Goal: Information Seeking & Learning: Check status

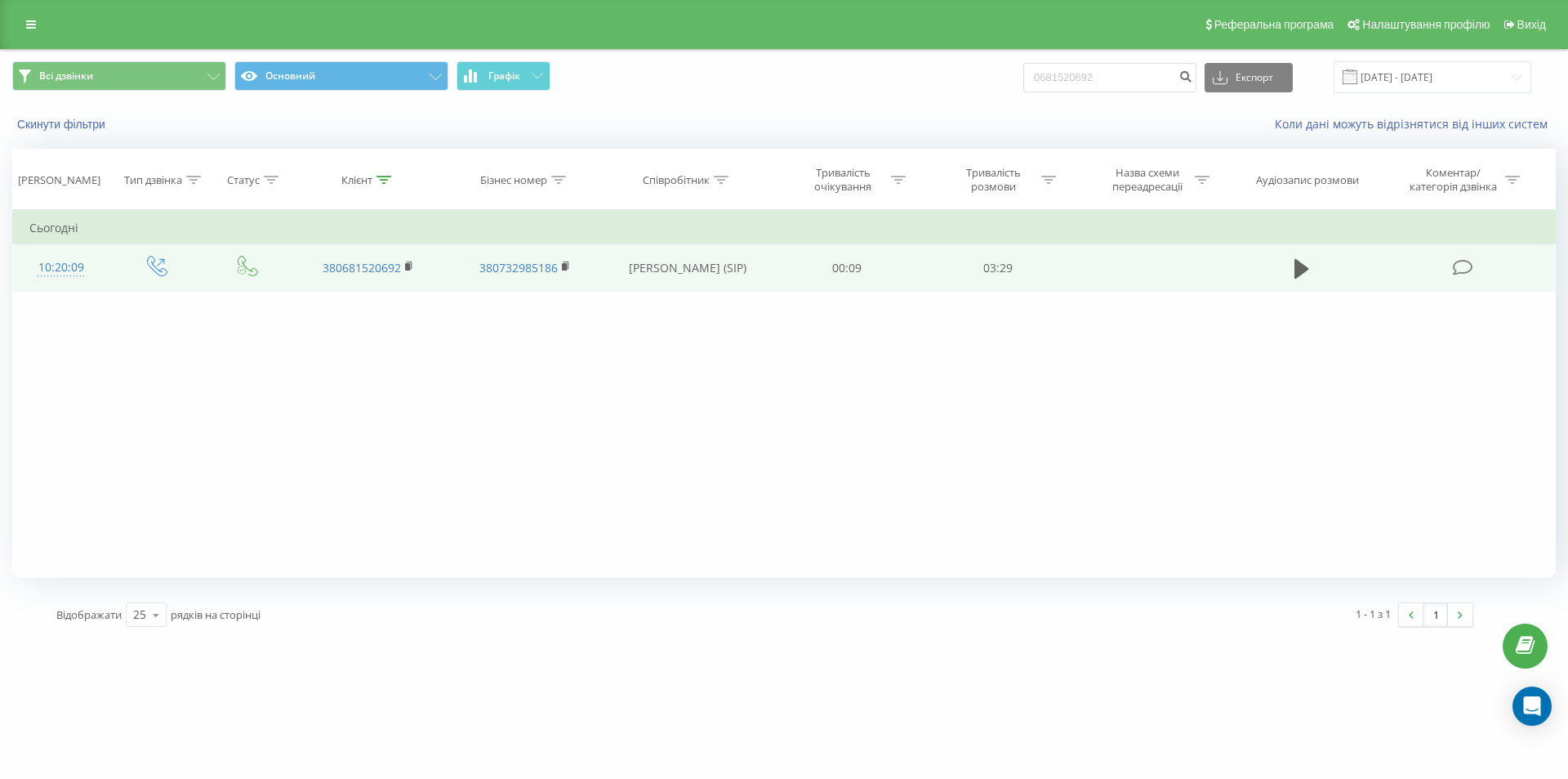
drag, startPoint x: 1303, startPoint y: 268, endPoint x: 1315, endPoint y: 263, distance: 13.0
click at [1306, 269] on icon at bounding box center [1301, 269] width 15 height 20
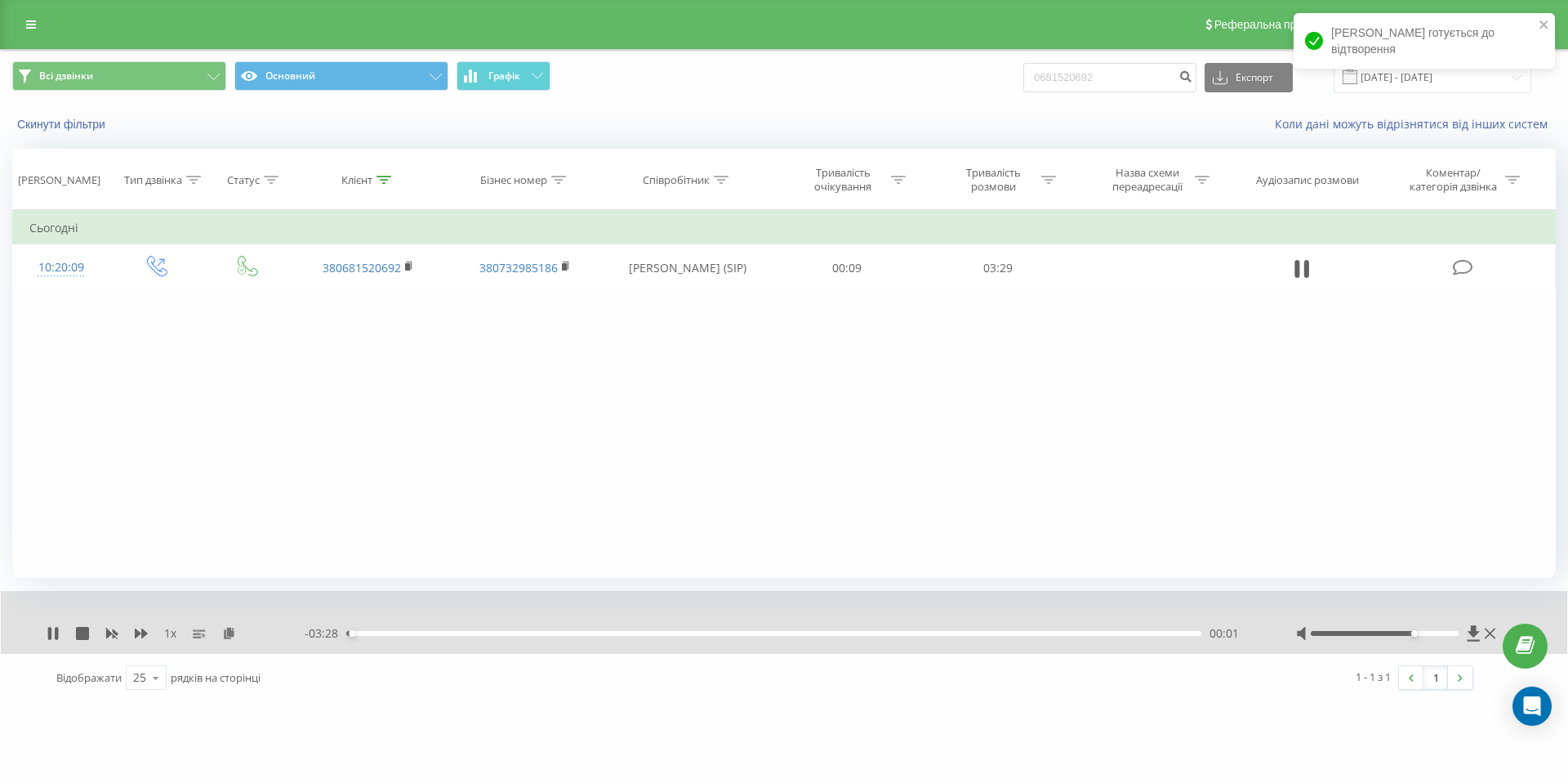
click at [1409, 634] on div at bounding box center [1385, 634] width 149 height 5
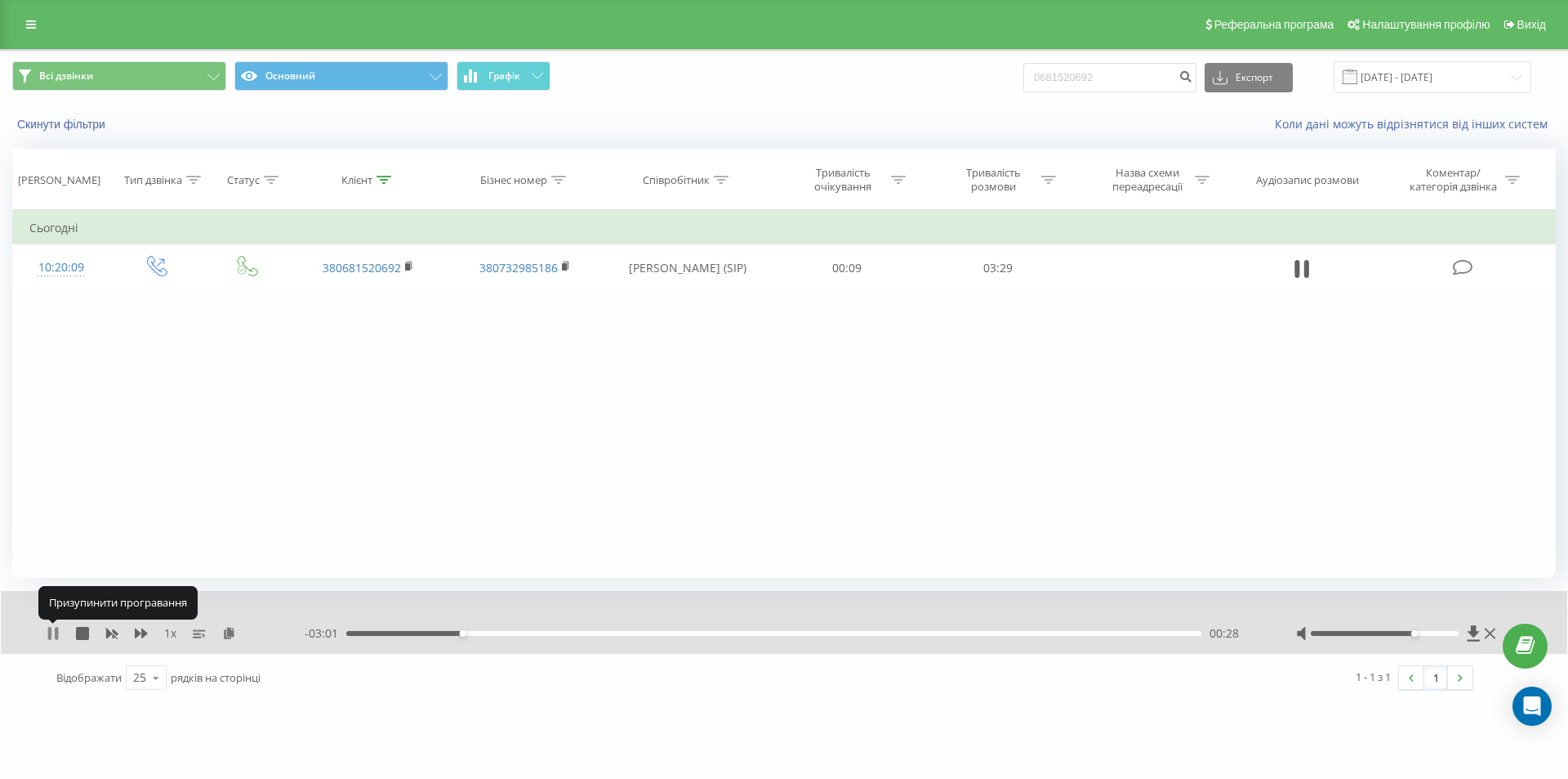
click at [47, 635] on icon at bounding box center [52, 633] width 13 height 13
click at [41, 636] on div "1 x - 03:01 00:28 00:28" at bounding box center [784, 621] width 1566 height 63
click at [50, 632] on icon at bounding box center [52, 633] width 9 height 13
click at [1475, 634] on icon at bounding box center [1474, 633] width 12 height 15
click at [49, 631] on icon at bounding box center [50, 633] width 3 height 13
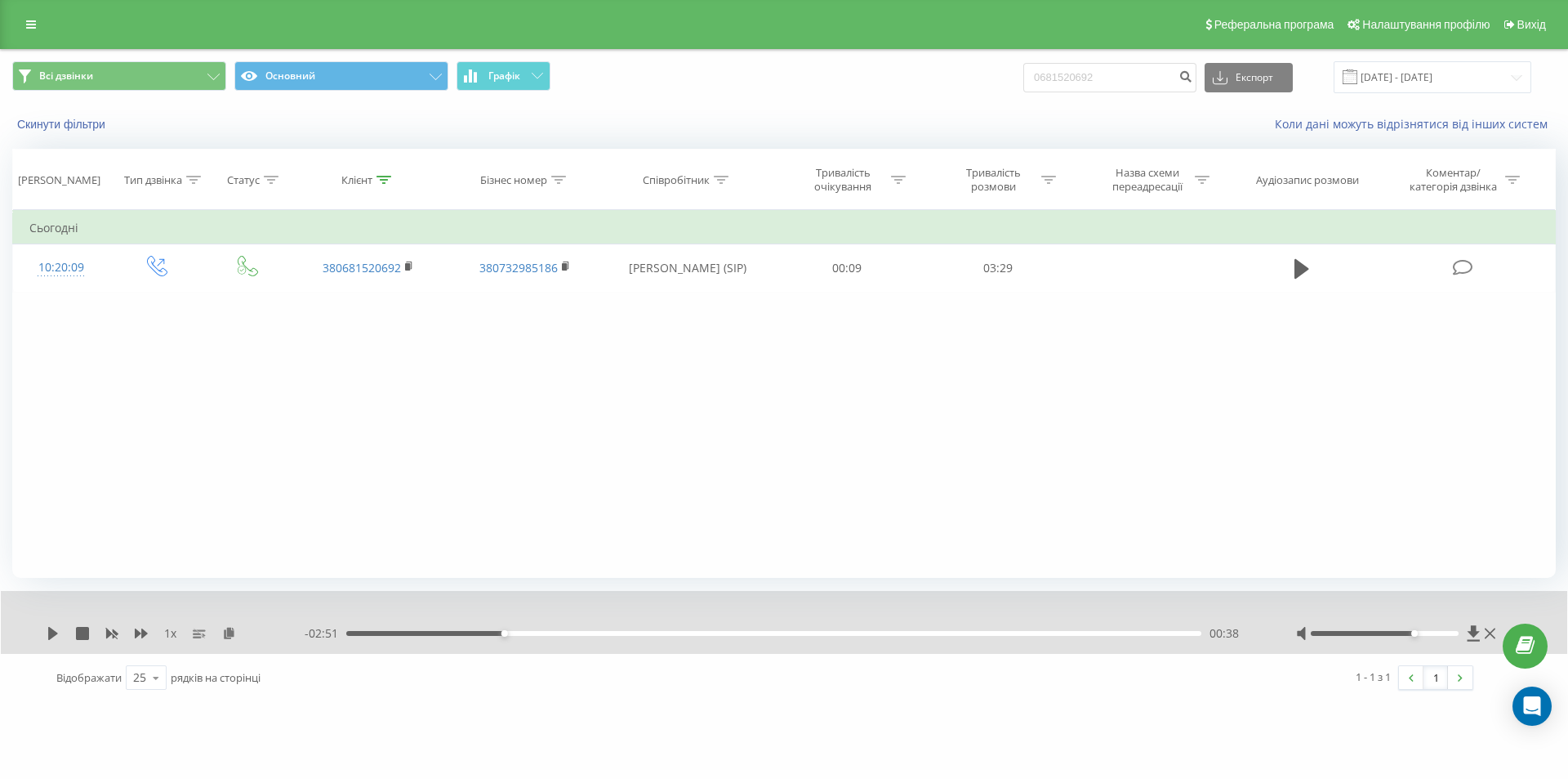
click at [51, 625] on div "1 x" at bounding box center [176, 633] width 258 height 16
click at [55, 628] on icon at bounding box center [52, 633] width 13 height 13
click at [56, 628] on icon at bounding box center [57, 633] width 3 height 13
click at [56, 634] on icon at bounding box center [52, 633] width 9 height 13
click at [55, 634] on icon at bounding box center [52, 633] width 13 height 13
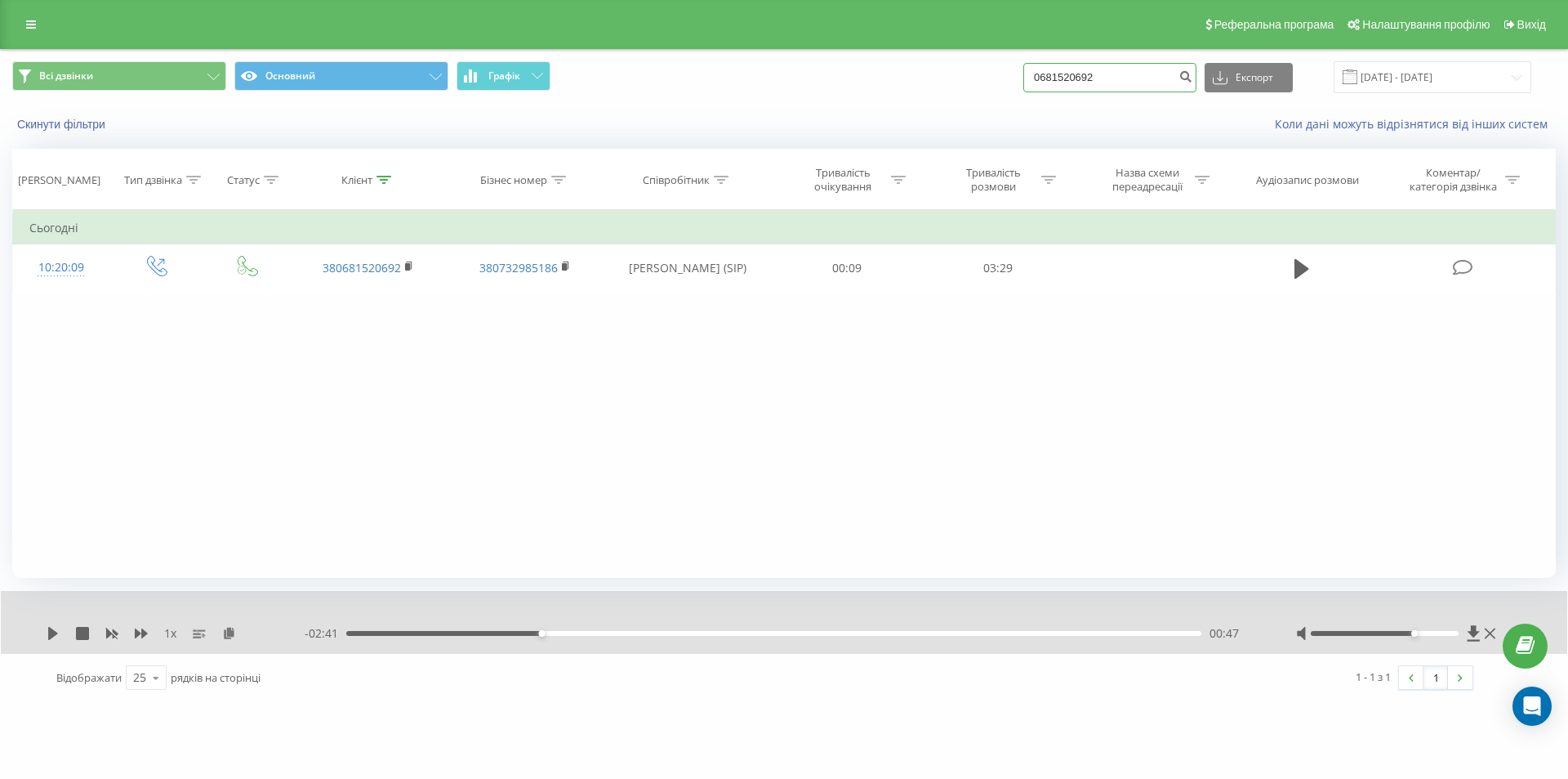
drag, startPoint x: 1158, startPoint y: 79, endPoint x: 978, endPoint y: 91, distance: 180.4
click at [978, 91] on div "Всі дзвінки Основний Графік 0681520692 Експорт .csv .xls .xlsx [DATE] - [DATE]" at bounding box center [784, 77] width 1544 height 32
paste input "973571767"
type input "0973571767"
click at [1196, 75] on button "submit" at bounding box center [1186, 77] width 22 height 29
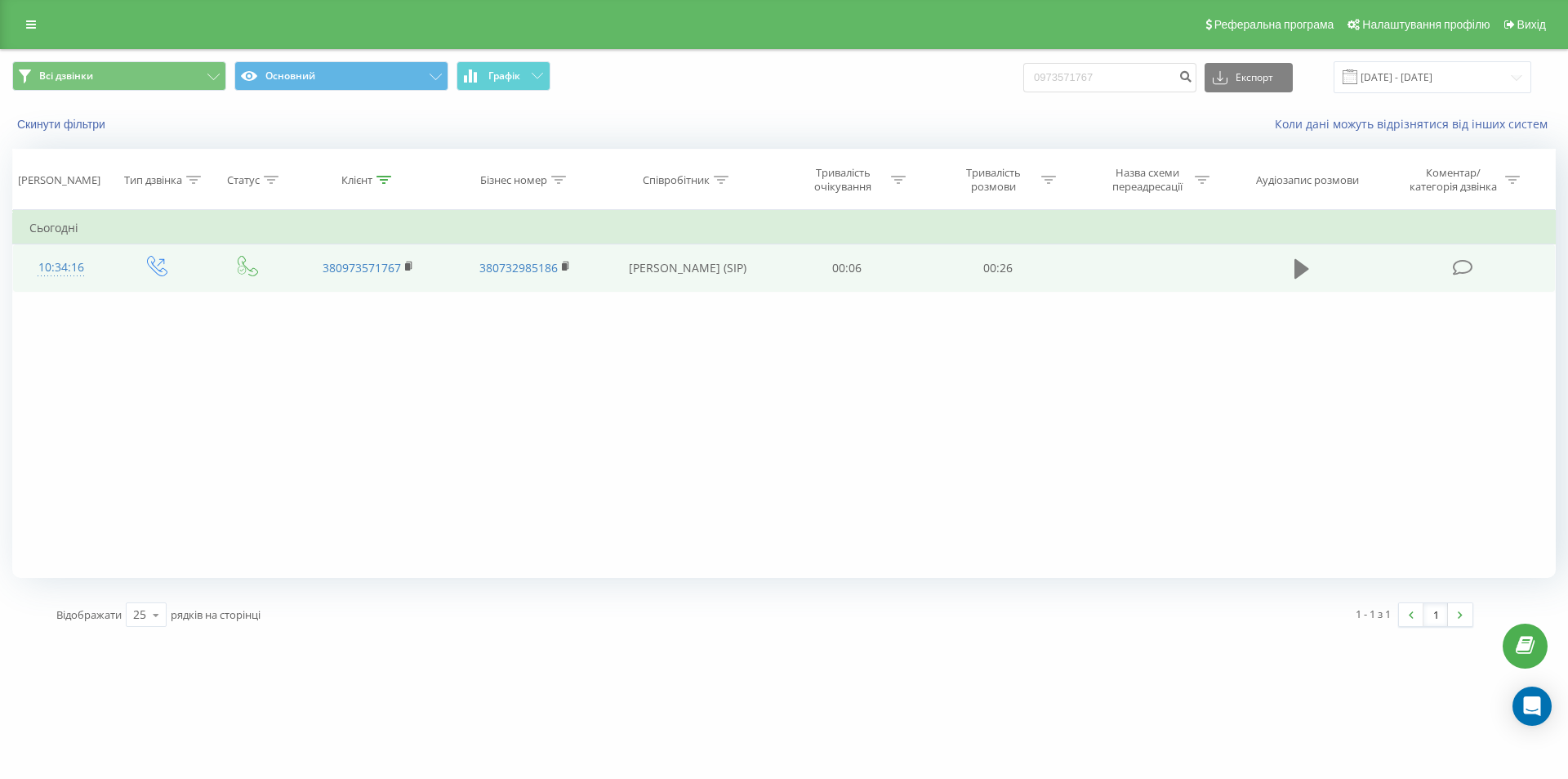
click at [1300, 272] on icon at bounding box center [1301, 269] width 15 height 20
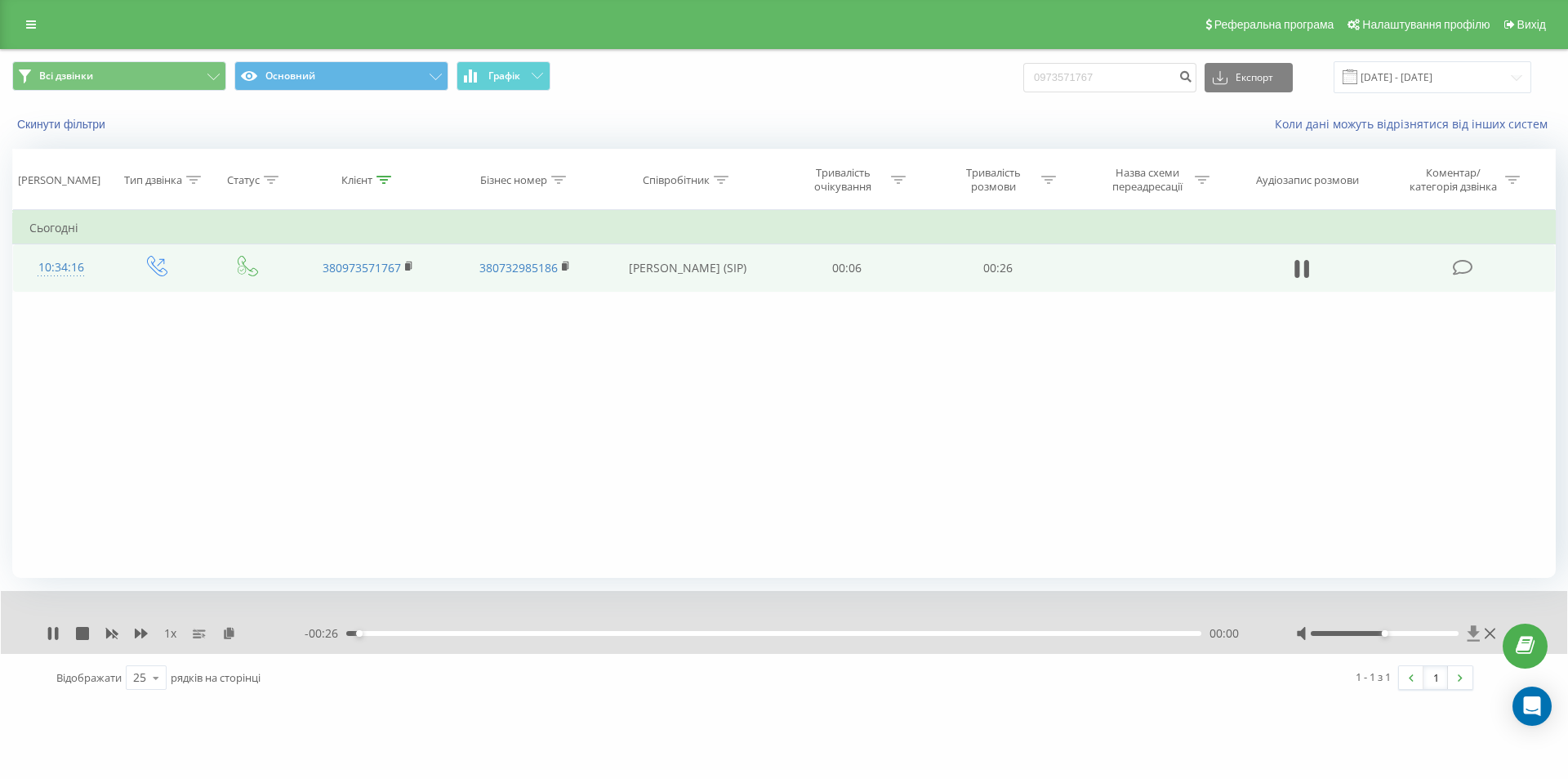
click at [1472, 634] on icon at bounding box center [1474, 633] width 12 height 15
click at [1305, 263] on icon at bounding box center [1307, 269] width 5 height 18
drag, startPoint x: 1110, startPoint y: 83, endPoint x: 1020, endPoint y: 96, distance: 90.9
click at [1003, 93] on div "Всі дзвінки Основний Графік 0973571767 Експорт .csv .xls .xlsx 19.06.2025 - 19.…" at bounding box center [784, 77] width 1544 height 32
paste input "684094052"
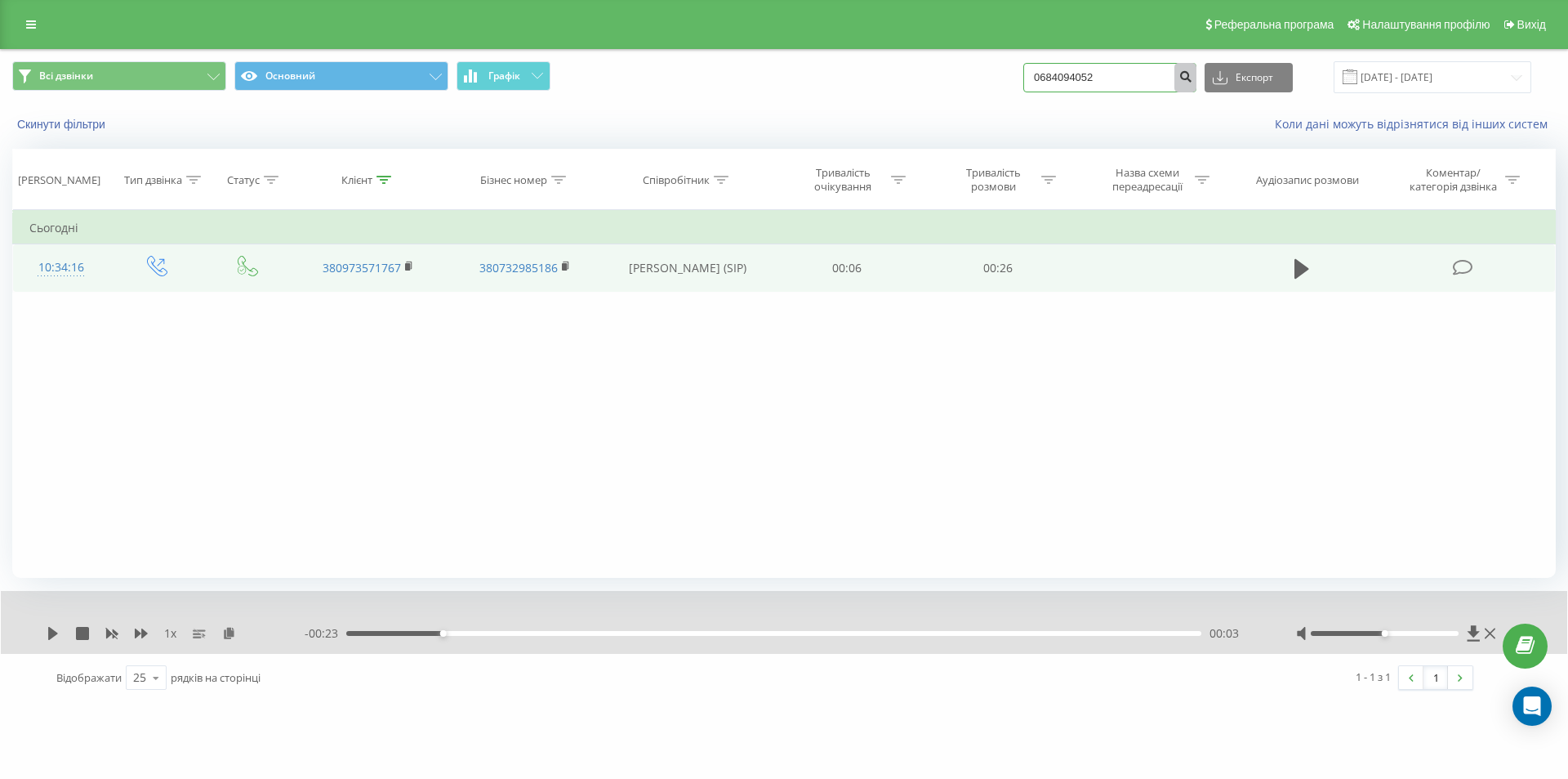
type input "0684094052"
click at [1193, 73] on icon "submit" at bounding box center [1186, 74] width 14 height 9
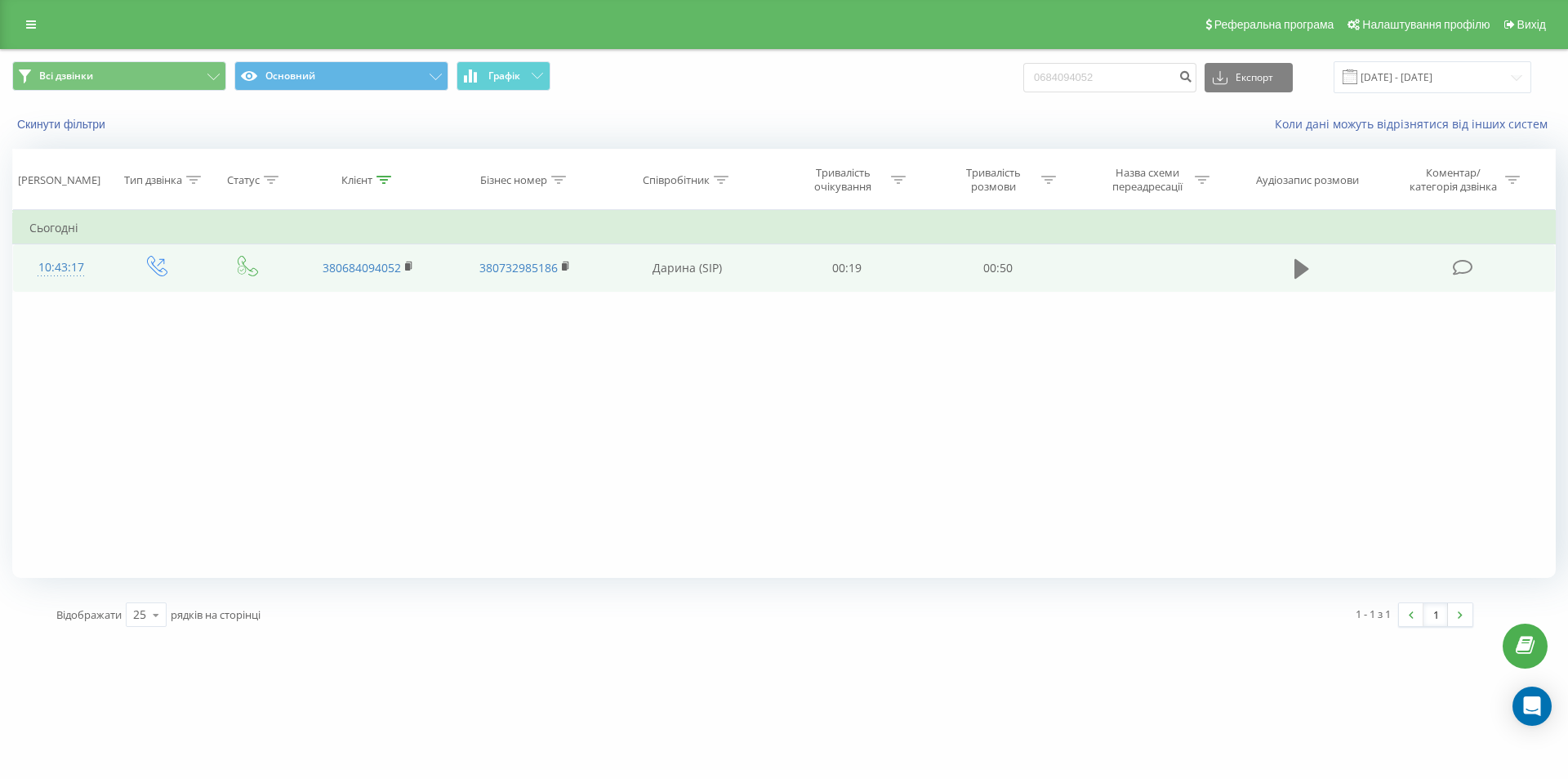
click at [1294, 268] on icon at bounding box center [1301, 269] width 15 height 23
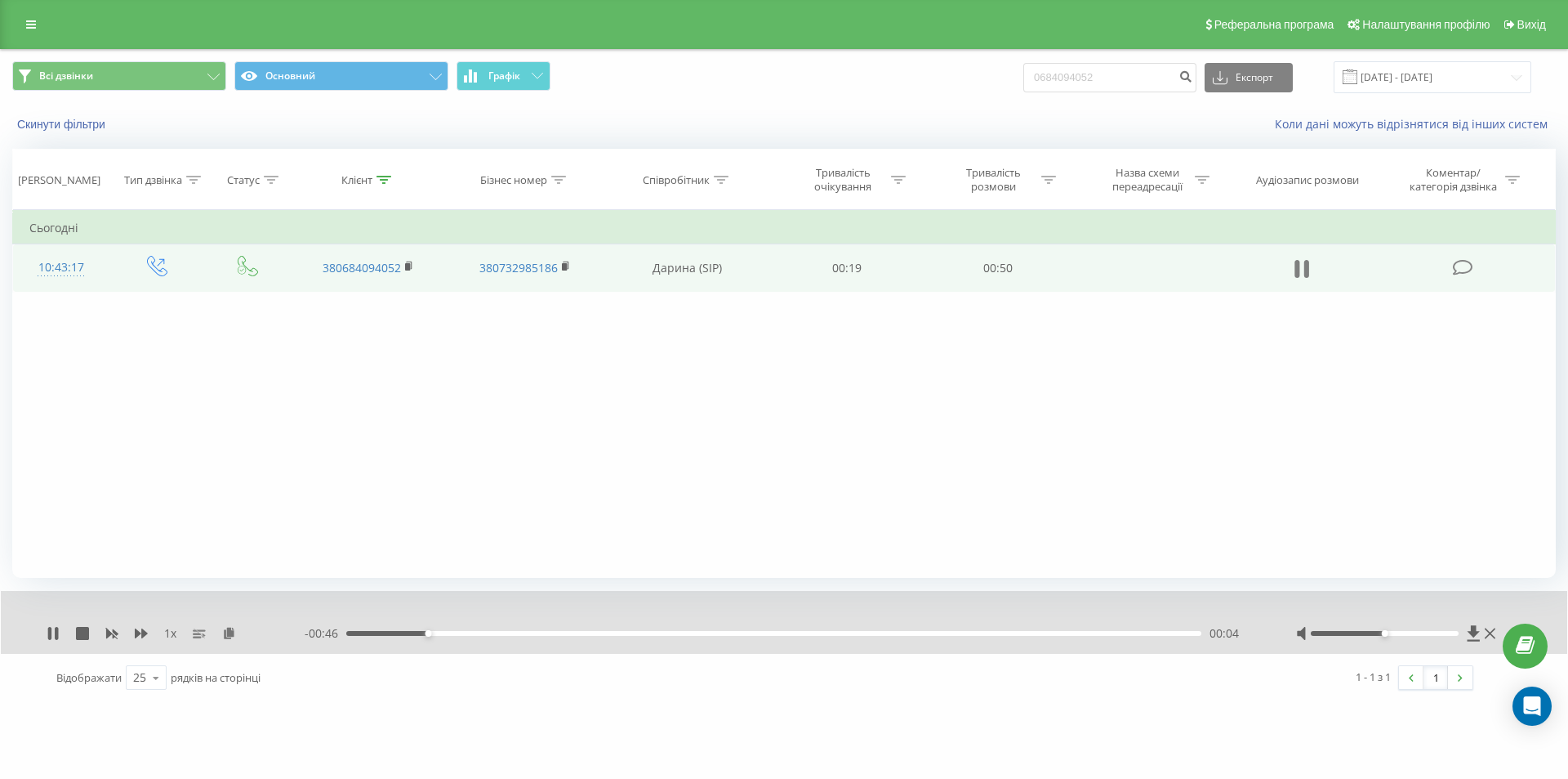
click at [1305, 257] on button at bounding box center [1302, 269] width 24 height 24
click at [1472, 634] on icon at bounding box center [1474, 633] width 12 height 15
